Goal: Book appointment/travel/reservation

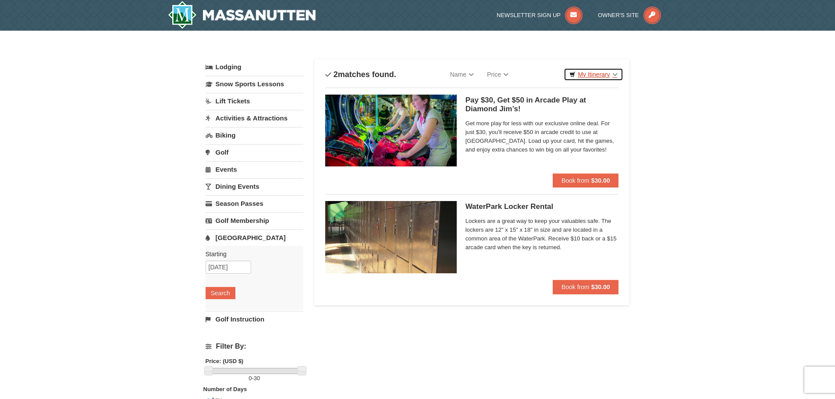
click at [616, 76] on link "My Itinerary" at bounding box center [593, 74] width 59 height 13
click at [474, 74] on link "Name" at bounding box center [462, 75] width 37 height 18
click at [228, 238] on link "[GEOGRAPHIC_DATA]" at bounding box center [255, 238] width 98 height 16
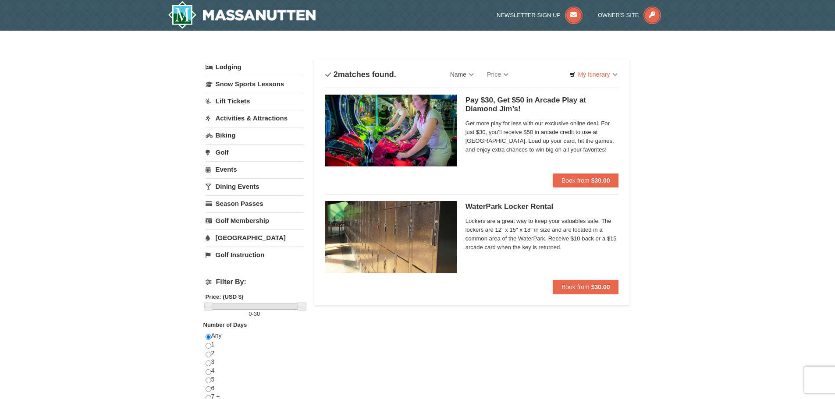
click at [228, 238] on link "[GEOGRAPHIC_DATA]" at bounding box center [255, 238] width 98 height 16
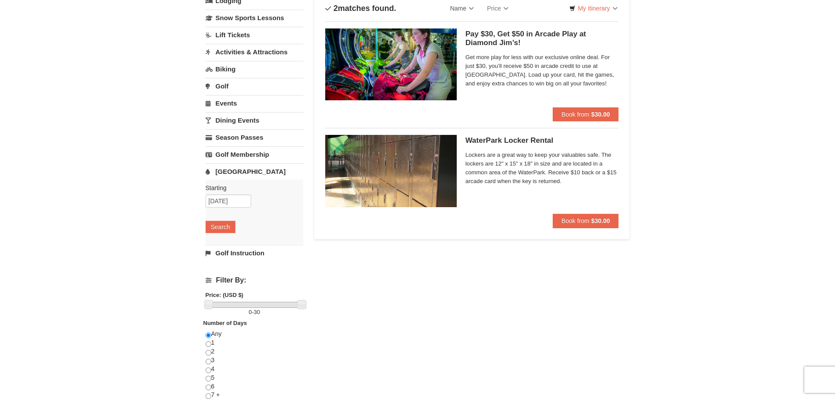
scroll to position [88, 0]
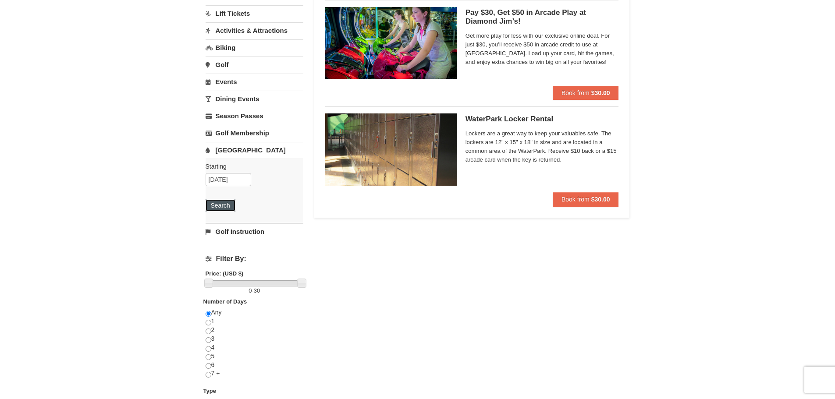
click at [217, 206] on button "Search" at bounding box center [221, 205] width 30 height 12
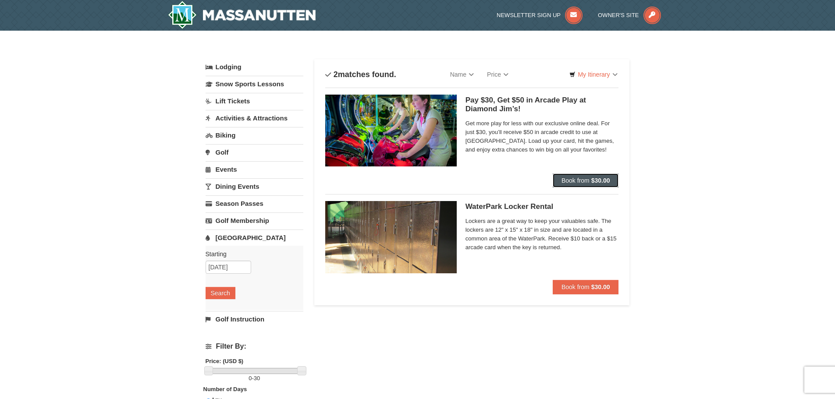
click at [560, 183] on button "Book from $30.00" at bounding box center [586, 181] width 66 height 14
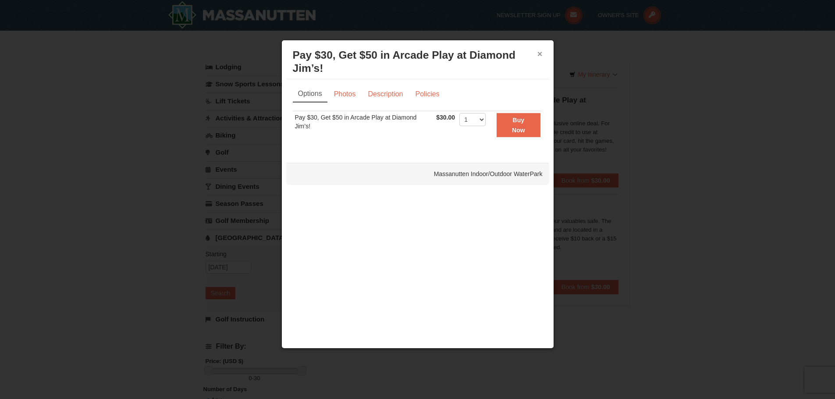
click at [542, 51] on button "×" at bounding box center [539, 54] width 5 height 9
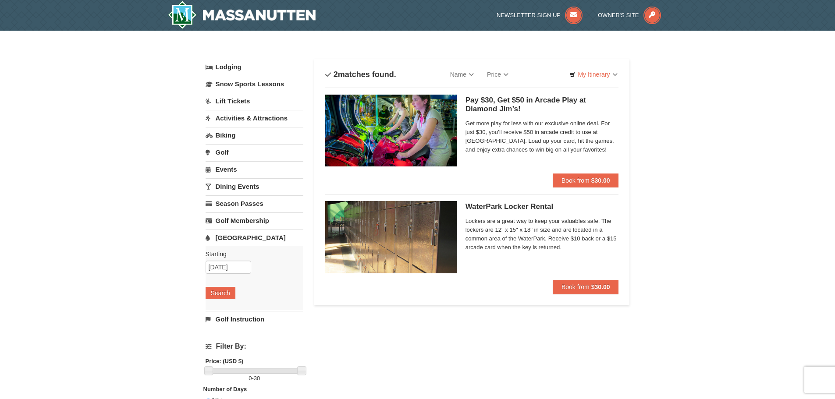
click at [241, 114] on link "Activities & Attractions" at bounding box center [255, 118] width 98 height 16
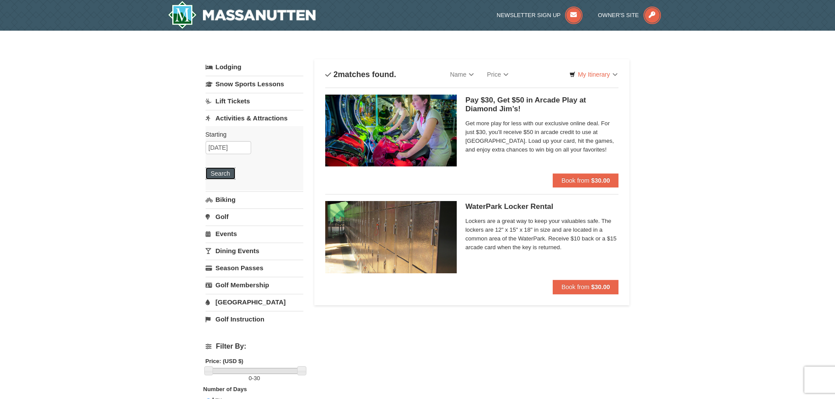
click at [228, 171] on button "Search" at bounding box center [221, 173] width 30 height 12
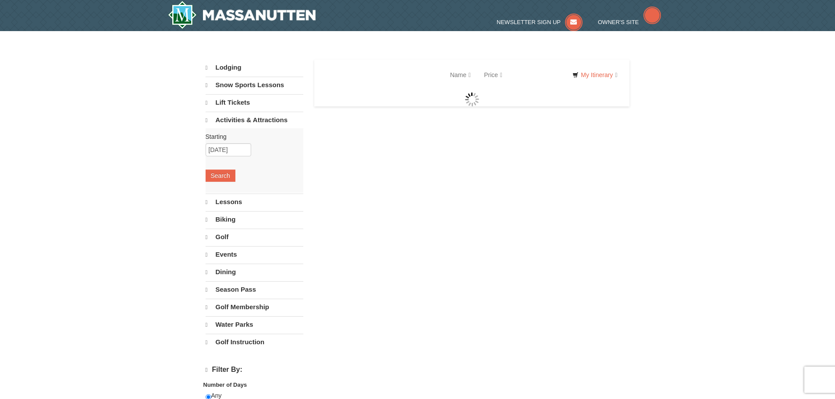
select select "9"
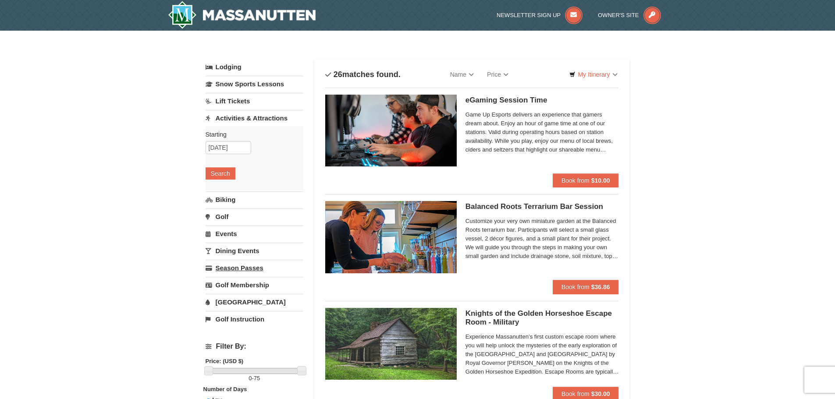
click at [239, 267] on link "Season Passes" at bounding box center [255, 268] width 98 height 16
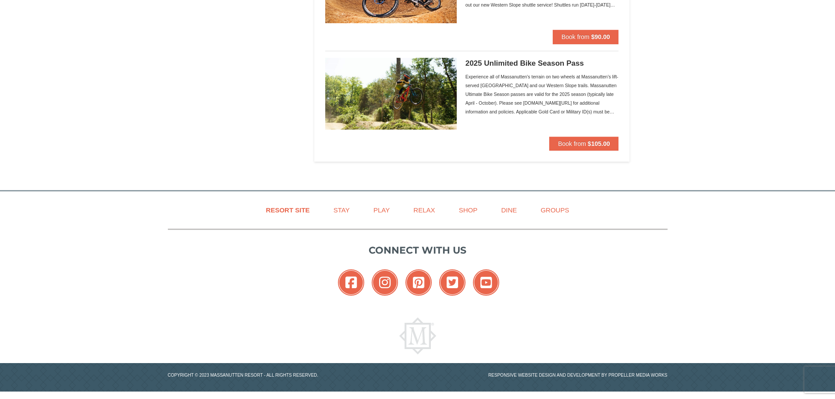
scroll to position [999, 0]
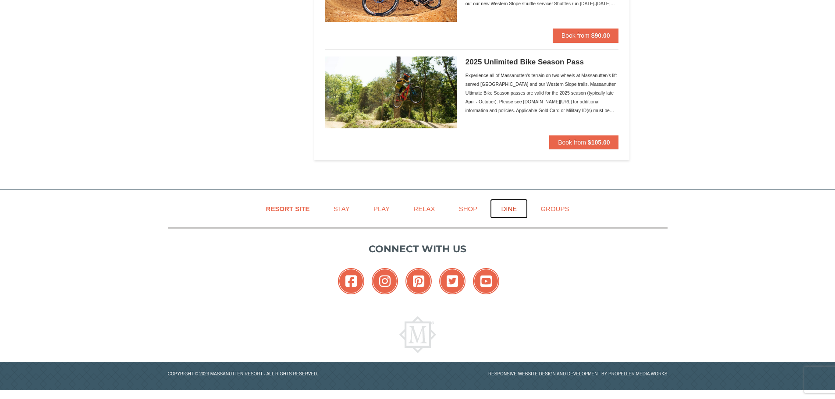
click at [510, 207] on link "Dine" at bounding box center [509, 209] width 38 height 20
